Goal: Find contact information: Obtain details needed to contact an individual or organization

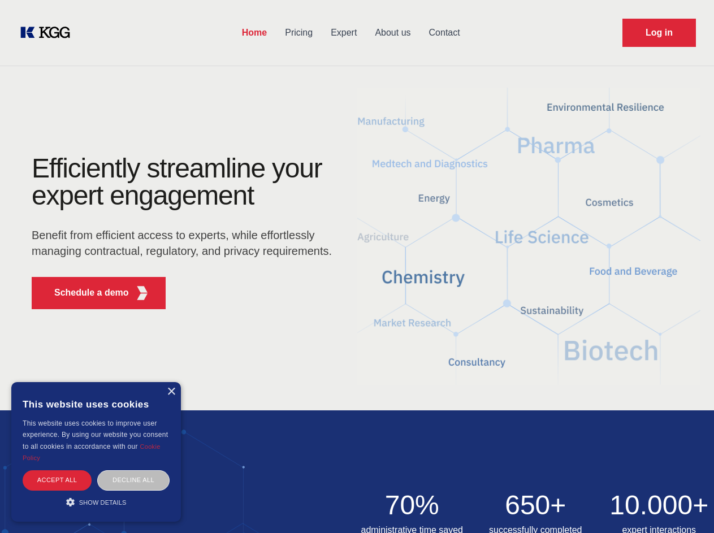
click at [357, 266] on div "Efficiently streamline your expert engagement Benefit from efficient access to …" at bounding box center [186, 236] width 344 height 163
click at [85, 293] on p "Schedule a demo" at bounding box center [91, 293] width 75 height 14
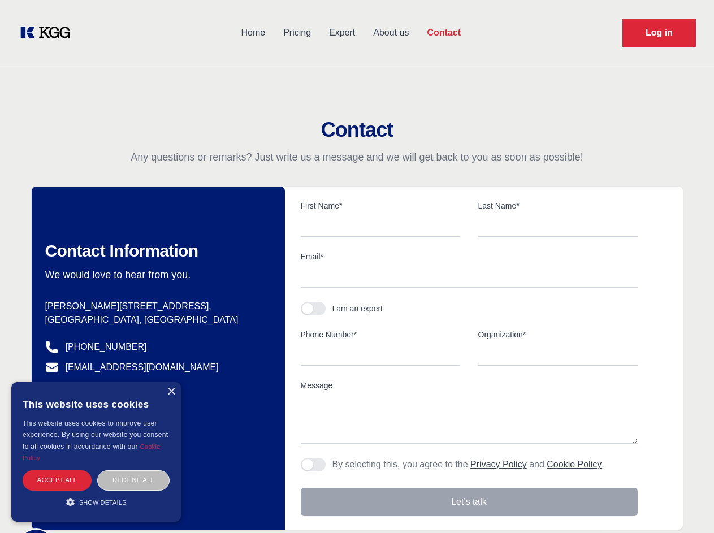
click at [171, 392] on div "× This website uses cookies This website uses cookies to improve user experienc…" at bounding box center [96, 452] width 170 height 140
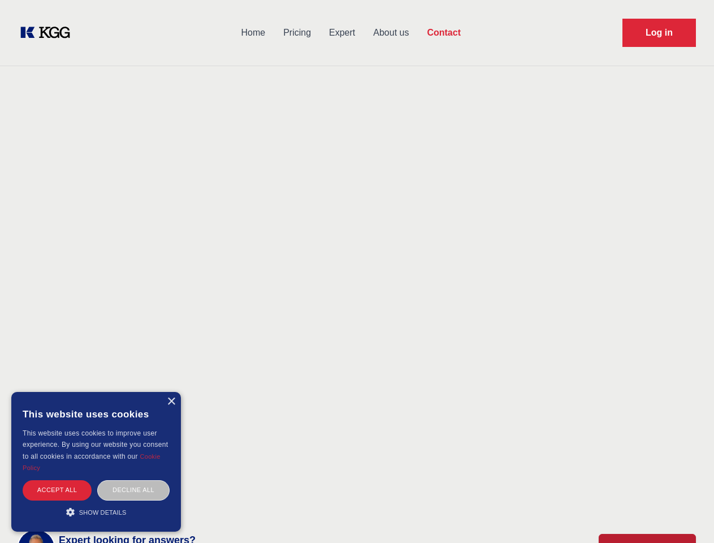
click at [57, 480] on div "Accept all" at bounding box center [57, 490] width 69 height 20
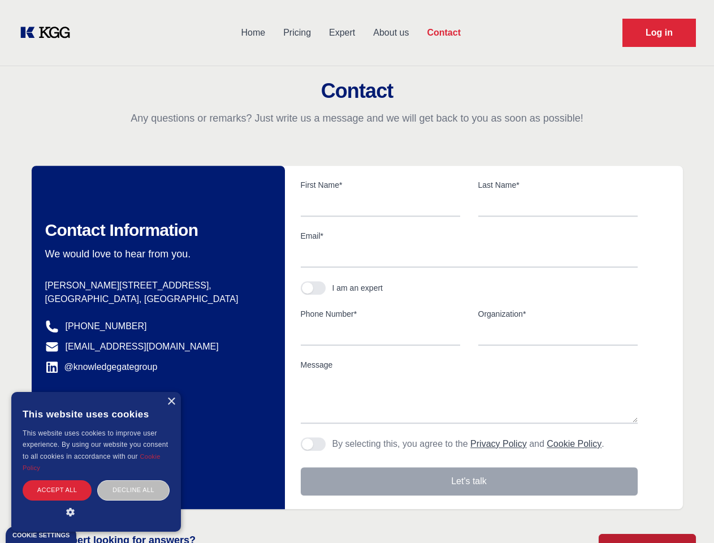
click at [133, 480] on div "Contact Information We would love to hear from you. Postal address [PERSON_NAME…" at bounding box center [158, 337] width 253 height 343
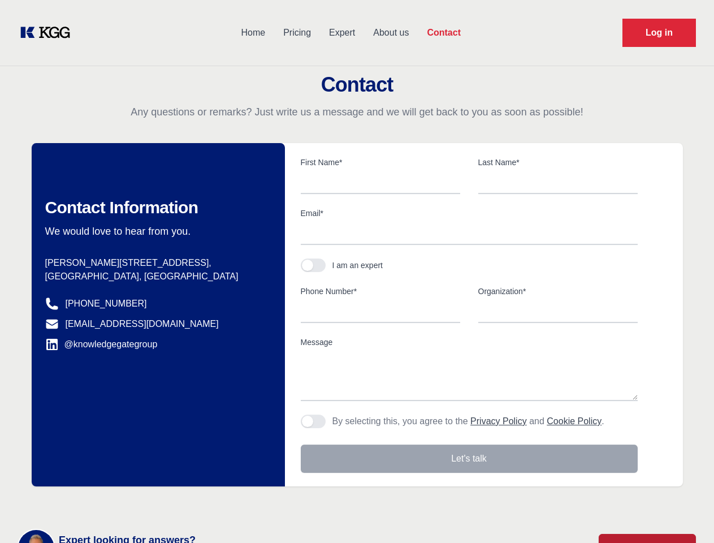
click at [96, 502] on main "Contact Any questions or remarks? Just write us a message and we will get back …" at bounding box center [357, 294] width 714 height 589
